Goal: Information Seeking & Learning: Learn about a topic

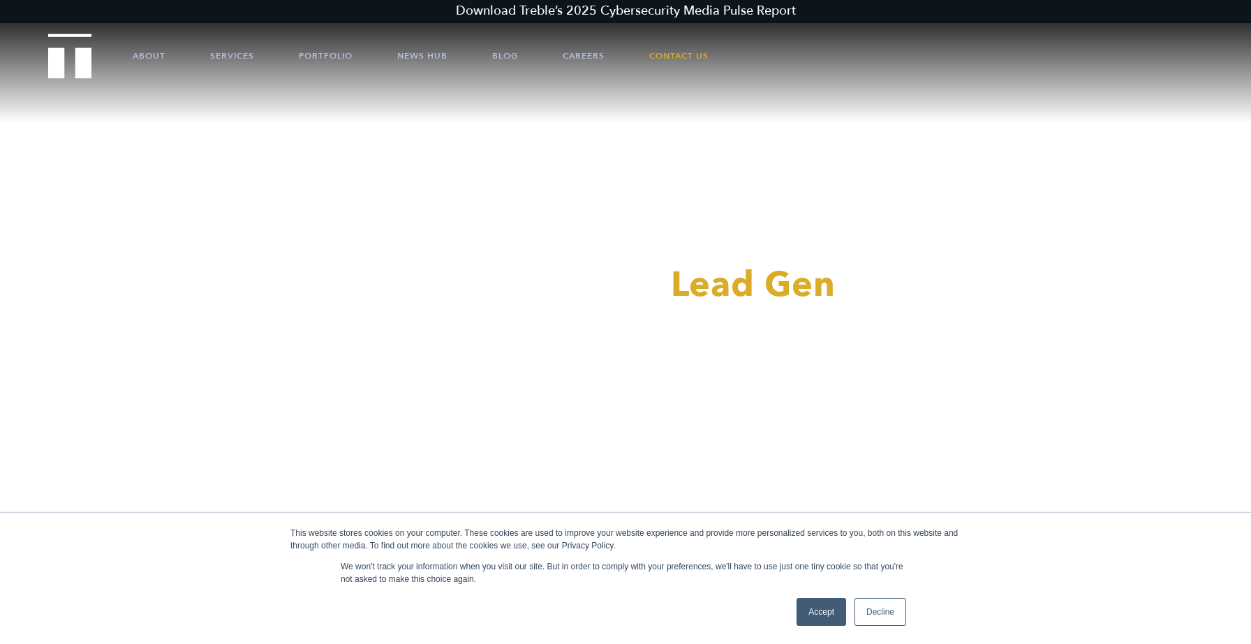
click at [826, 614] on link "Accept" at bounding box center [821, 612] width 50 height 28
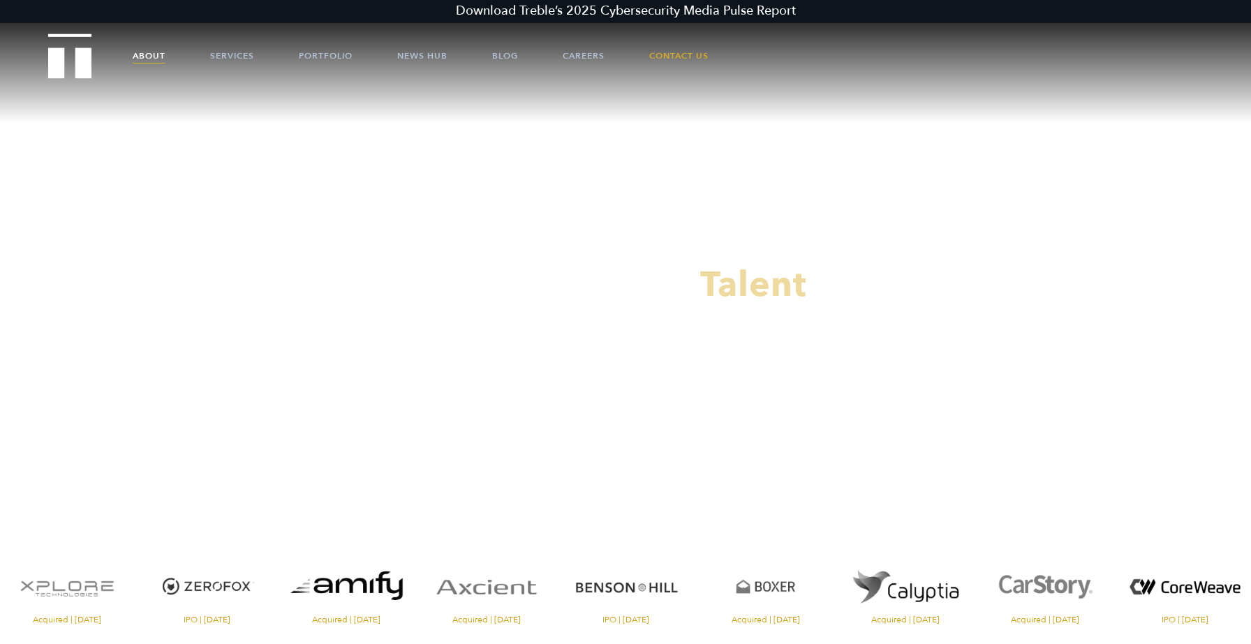
click at [146, 52] on link "About" at bounding box center [149, 56] width 33 height 42
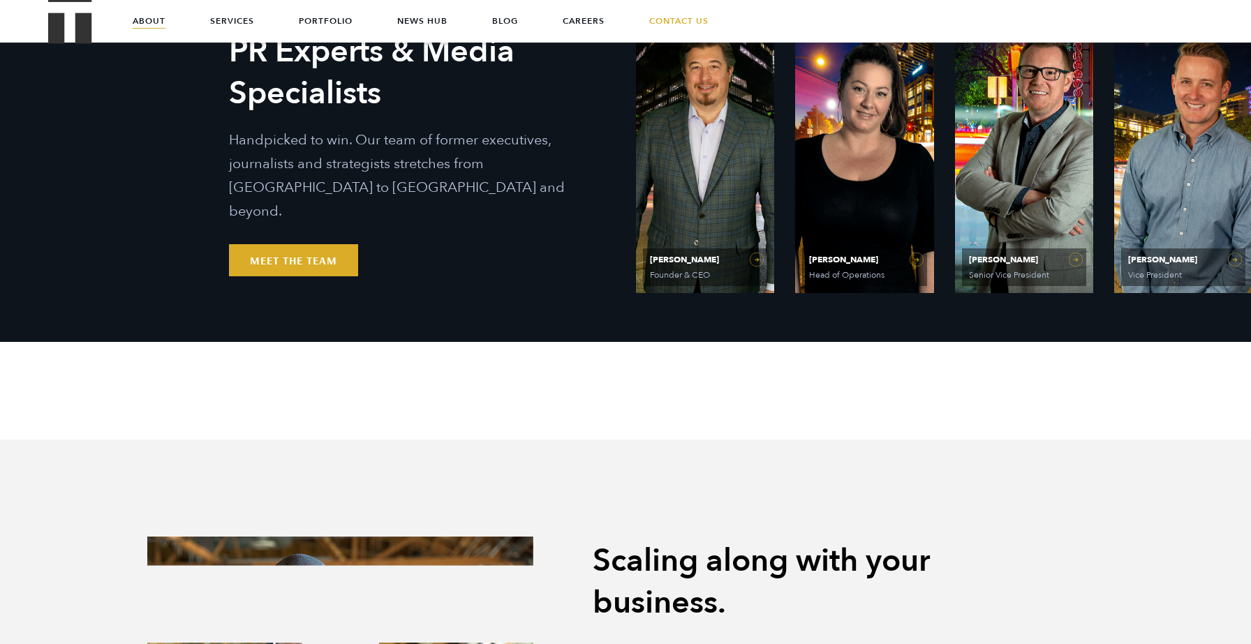
scroll to position [757, 0]
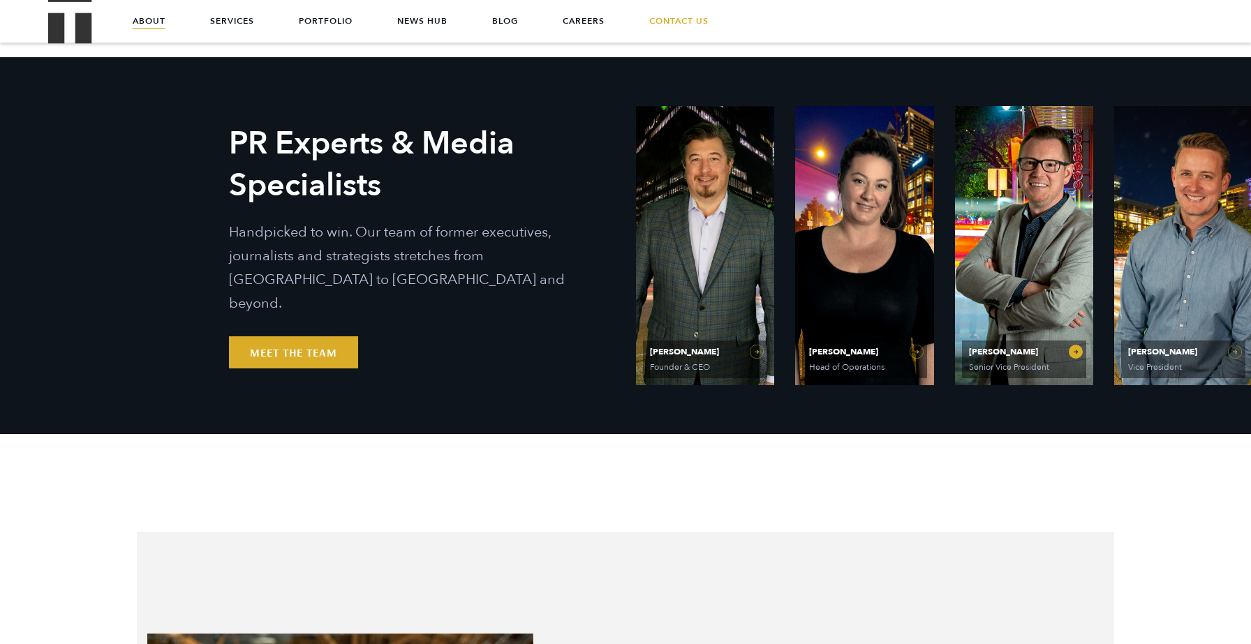
click at [1011, 279] on link "[PERSON_NAME] Senior Vice President" at bounding box center [1024, 245] width 138 height 279
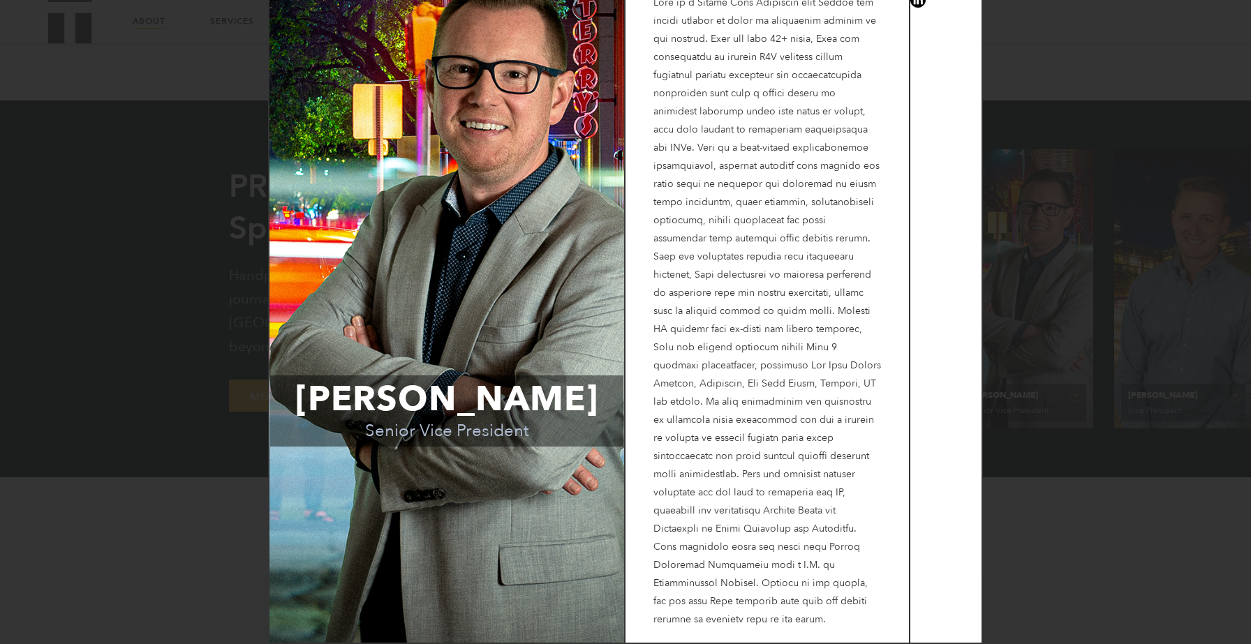
scroll to position [0, 0]
